Goal: Browse casually

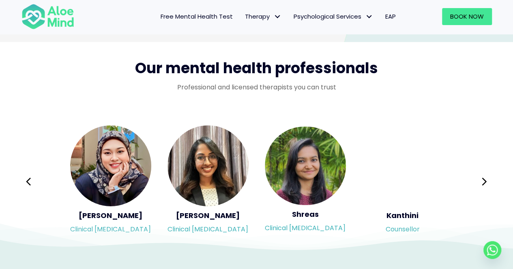
scroll to position [1337, 0]
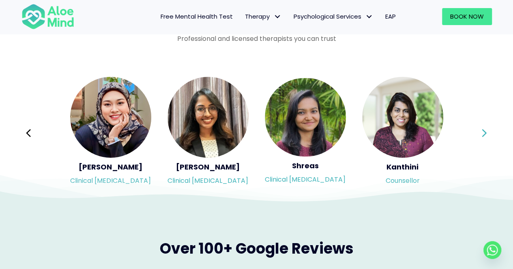
click at [481, 135] on icon at bounding box center [484, 133] width 6 height 15
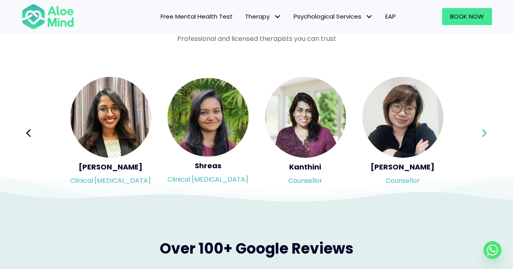
click at [481, 135] on icon at bounding box center [484, 133] width 6 height 15
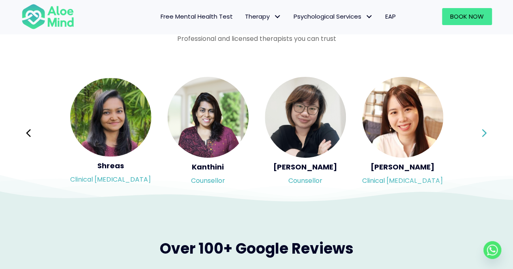
click at [481, 135] on icon at bounding box center [484, 133] width 6 height 15
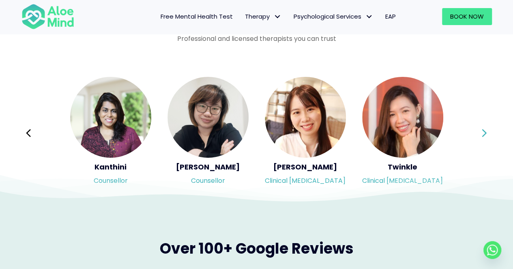
click at [481, 135] on icon at bounding box center [484, 133] width 6 height 15
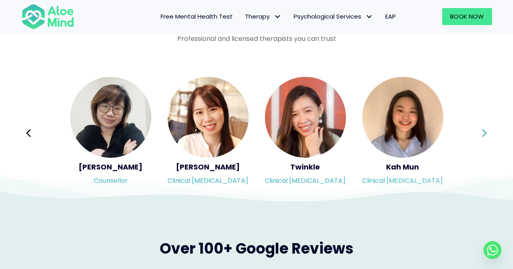
click at [481, 135] on icon at bounding box center [484, 133] width 6 height 15
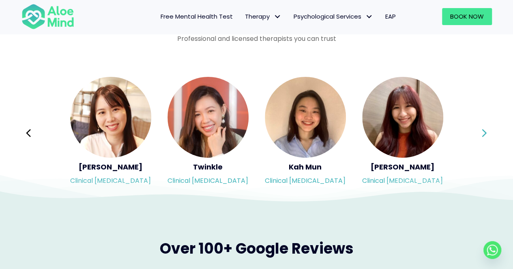
click at [481, 135] on icon at bounding box center [484, 133] width 6 height 15
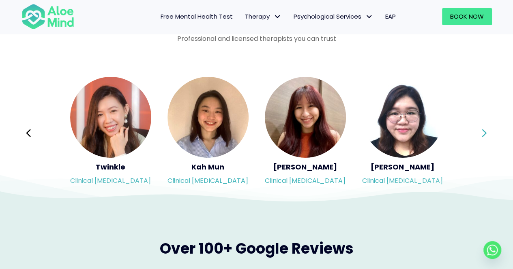
click at [481, 135] on icon at bounding box center [484, 133] width 6 height 15
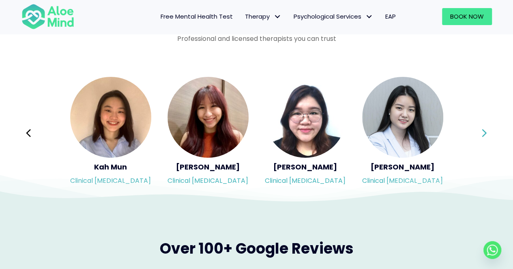
click at [481, 135] on icon at bounding box center [484, 133] width 6 height 15
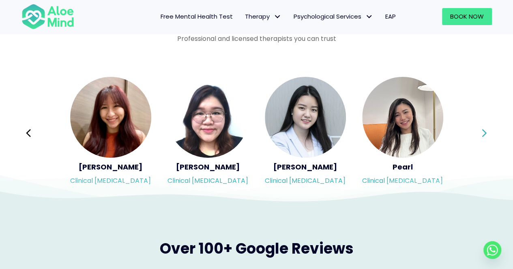
click at [481, 135] on icon at bounding box center [484, 133] width 6 height 15
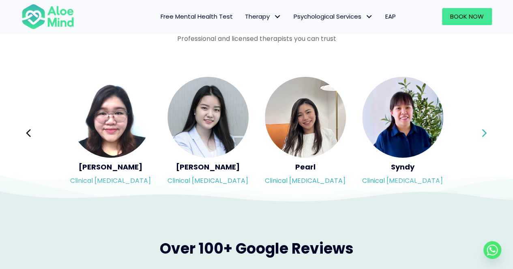
click at [481, 135] on icon at bounding box center [484, 133] width 6 height 15
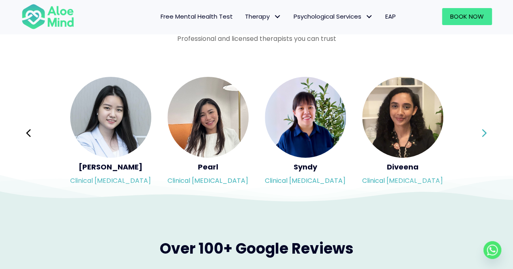
click at [481, 135] on icon at bounding box center [484, 133] width 6 height 15
